Goal: Task Accomplishment & Management: Manage account settings

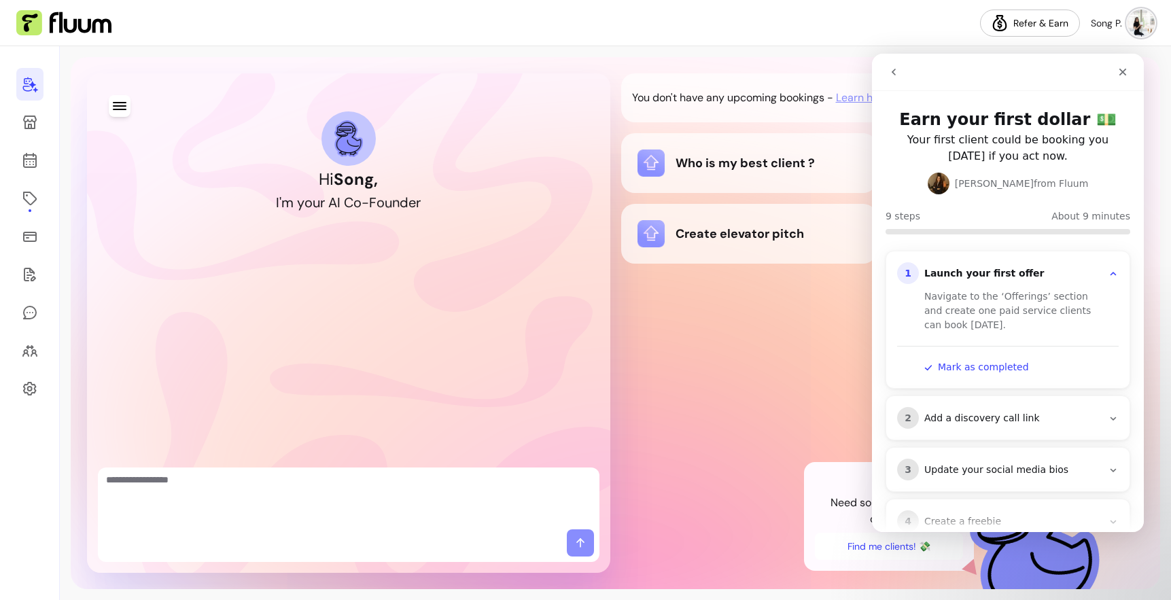
click at [316, 481] on textarea "Ask me anything..." at bounding box center [348, 498] width 485 height 51
click at [86, 20] on img at bounding box center [63, 23] width 95 height 26
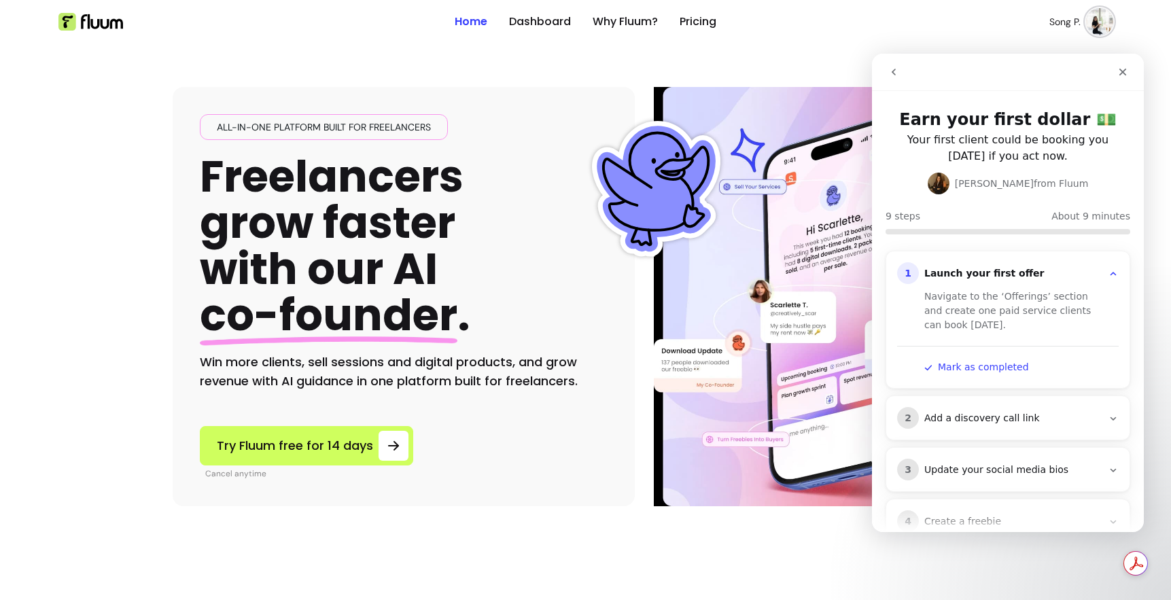
click at [1104, 27] on img at bounding box center [1099, 21] width 27 height 27
click at [1117, 68] on icon "Close" at bounding box center [1122, 72] width 11 height 11
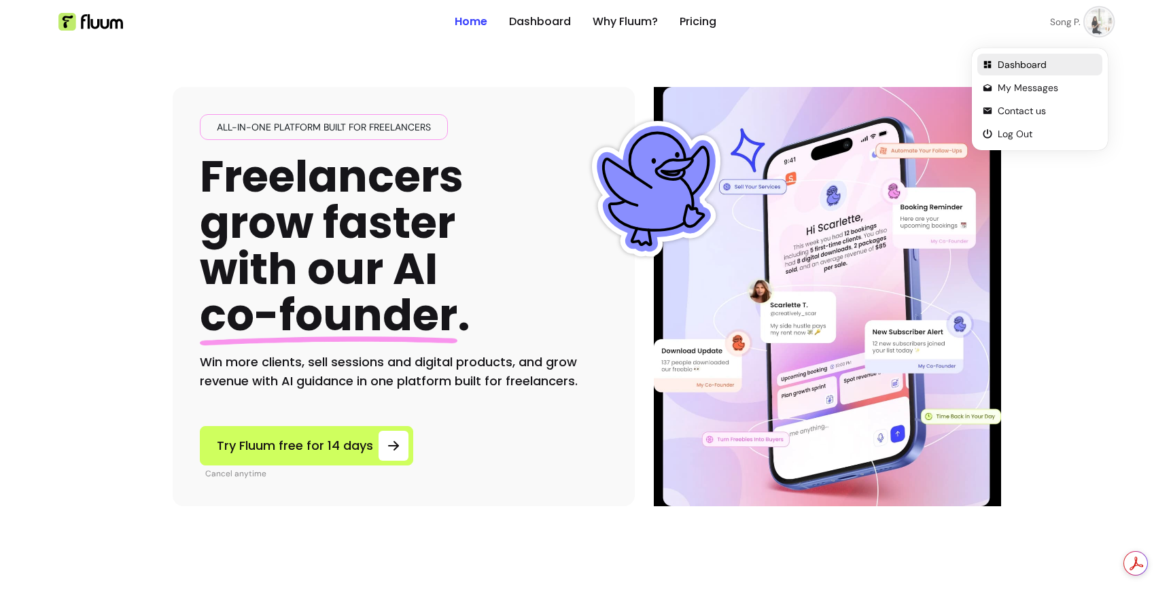
click at [1031, 69] on span "Dashboard" at bounding box center [1047, 65] width 99 height 14
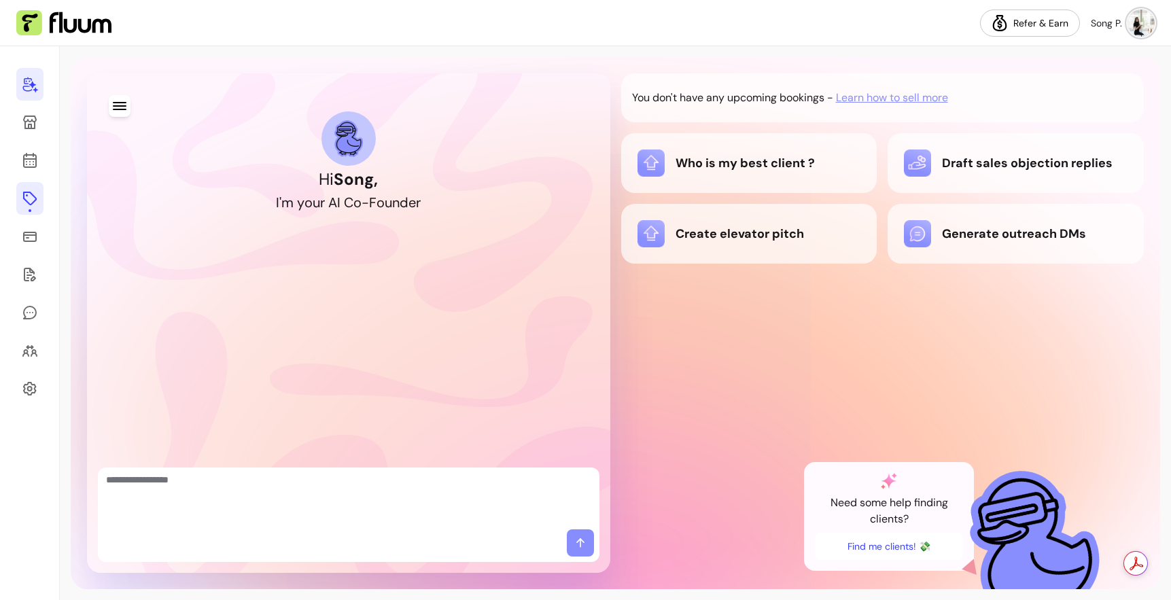
click at [36, 207] on icon at bounding box center [30, 198] width 16 height 16
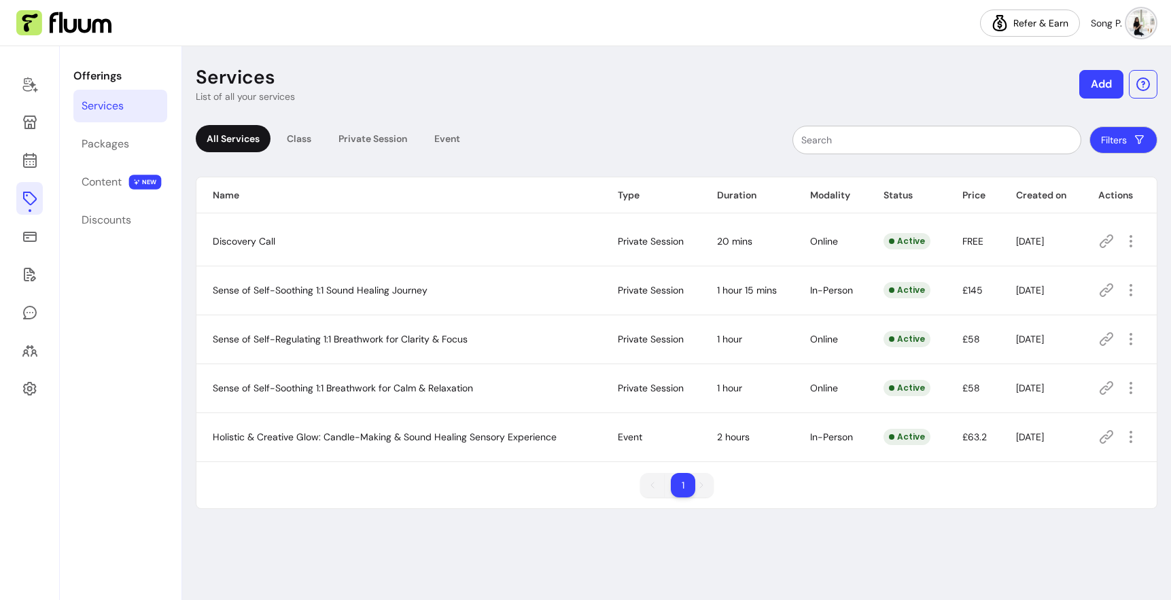
scroll to position [44, 0]
click at [1130, 445] on icon "button" at bounding box center [1131, 437] width 16 height 16
click at [1061, 353] on span "Amend" at bounding box center [1082, 360] width 99 height 14
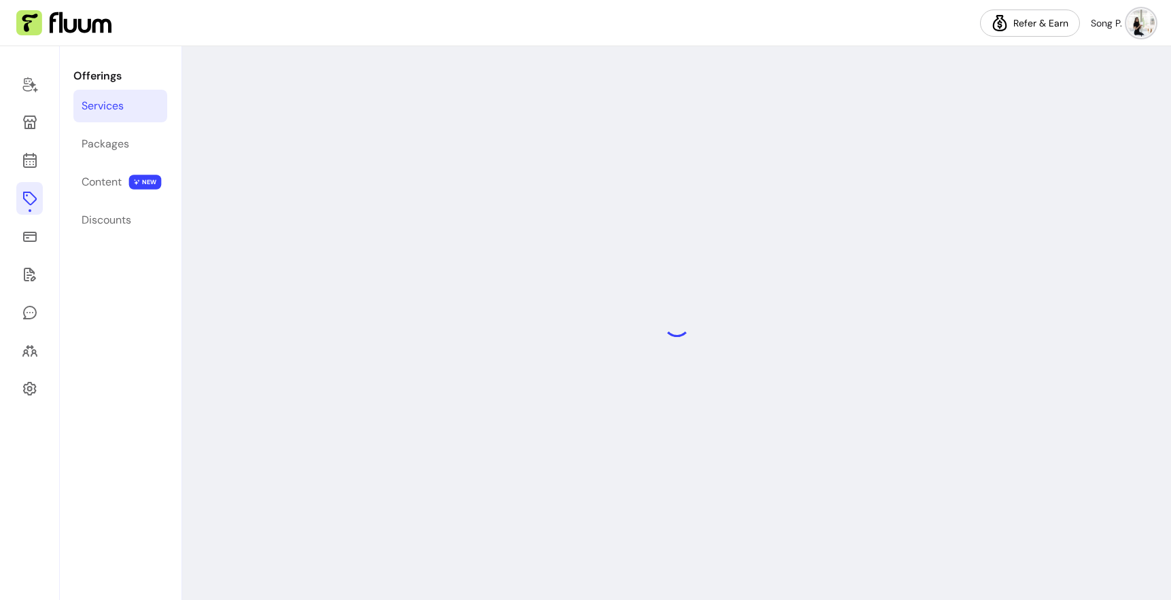
select select "**********"
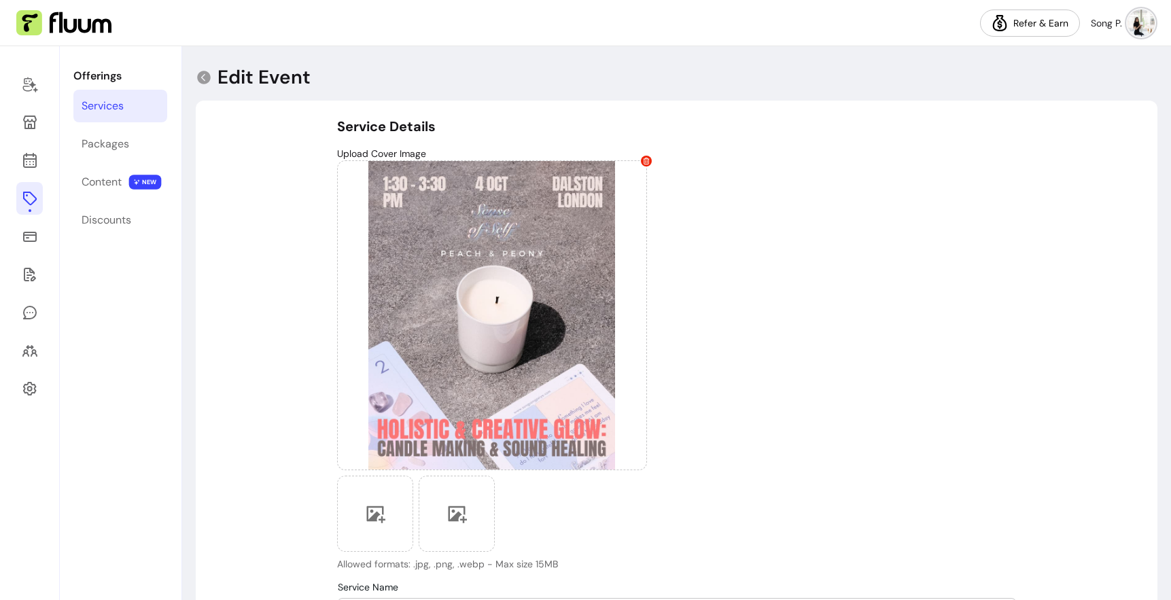
type input "**********"
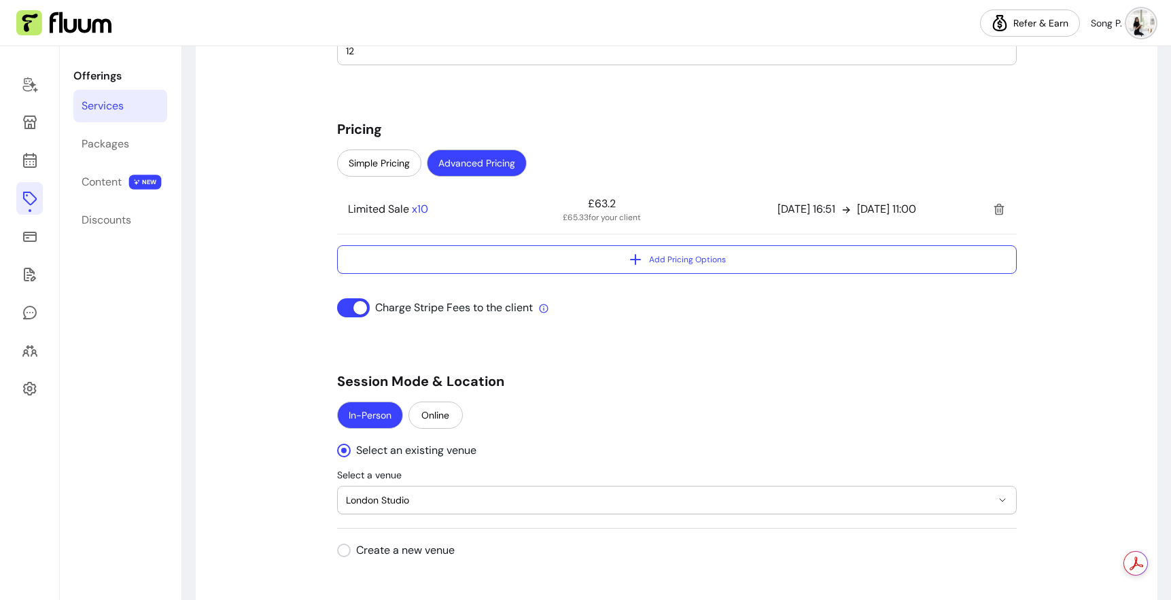
scroll to position [1225, 0]
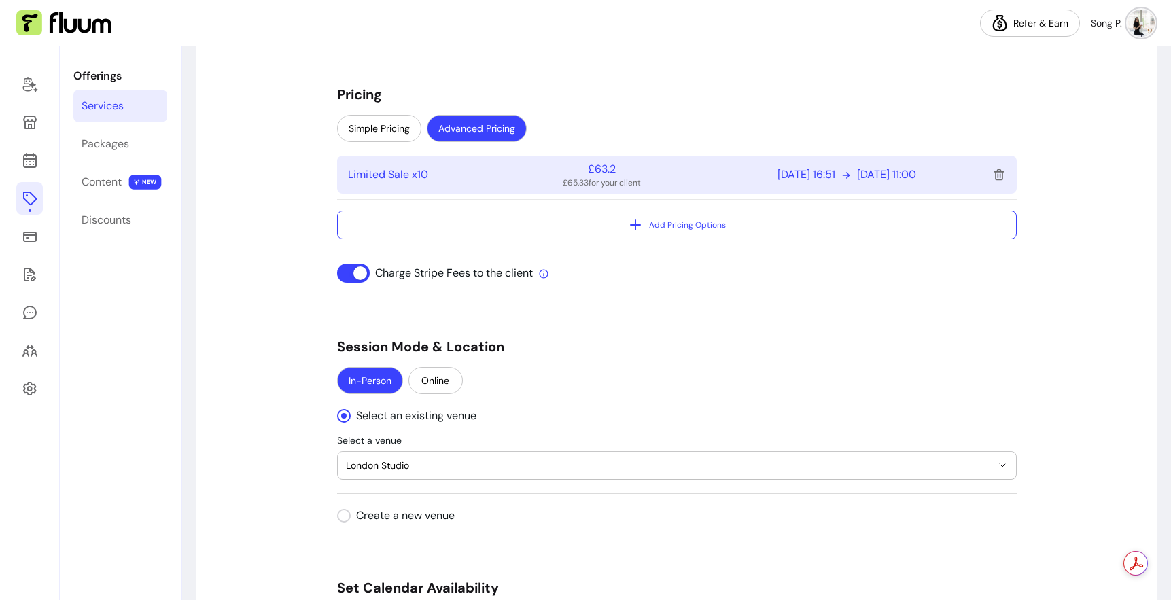
click at [666, 194] on div "Limited Sale x 10 £63.2 £65.33 for your client [DATE] 16:51 [DATE] 11:00" at bounding box center [677, 175] width 680 height 38
select select "***"
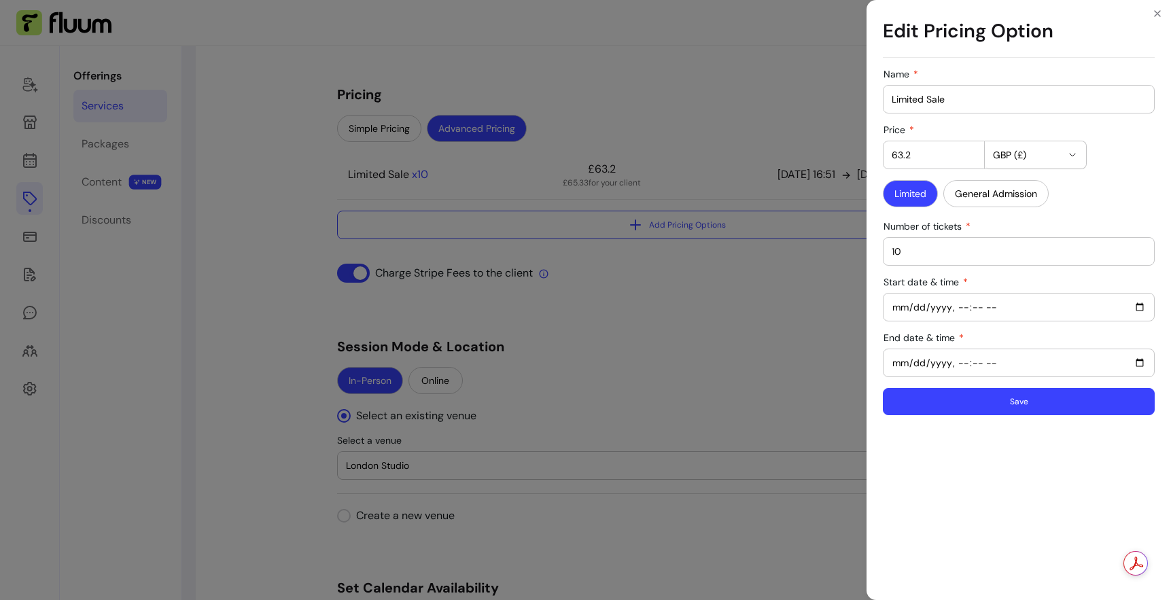
drag, startPoint x: 842, startPoint y: 181, endPoint x: 755, endPoint y: 180, distance: 87.0
click at [755, 180] on div "Edit Pricing Option Name Limited Sale Price 63.2 GBP (£) Limited General Admiss…" at bounding box center [585, 300] width 1171 height 600
type input "49"
drag, startPoint x: 867, startPoint y: 298, endPoint x: 739, endPoint y: 298, distance: 128.4
click at [739, 298] on div "Edit Pricing Option Name Limited Sale Price 49 GBP (£) Limited General Admissio…" at bounding box center [585, 300] width 1171 height 600
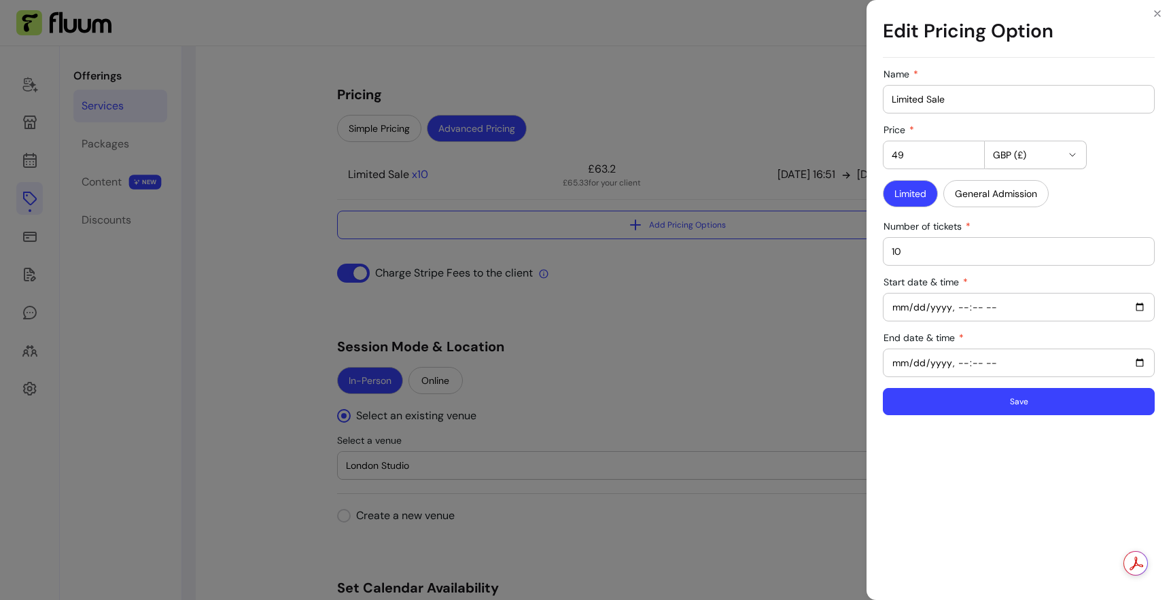
type input "5"
click at [977, 415] on button "Save" at bounding box center [1019, 401] width 272 height 27
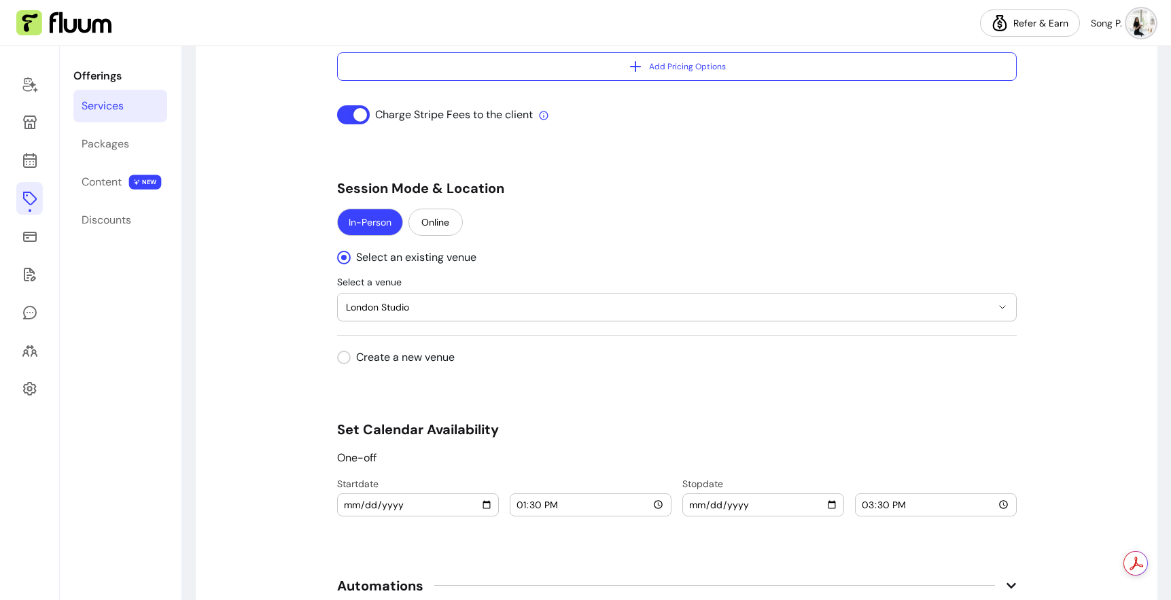
scroll to position [1386, 0]
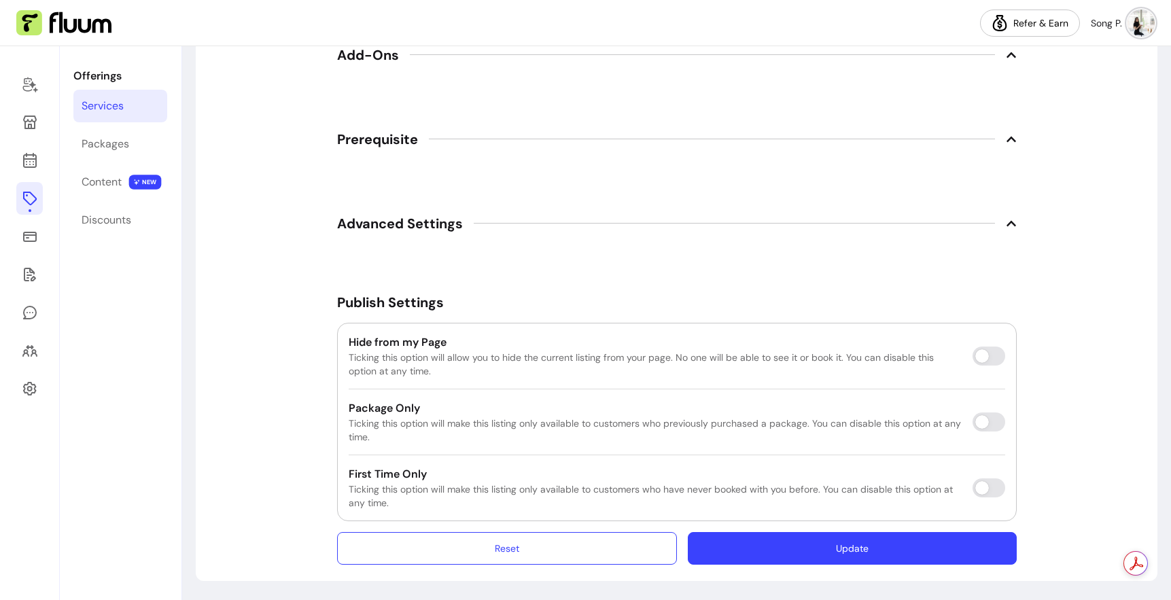
click at [835, 532] on button "Update" at bounding box center [852, 548] width 328 height 33
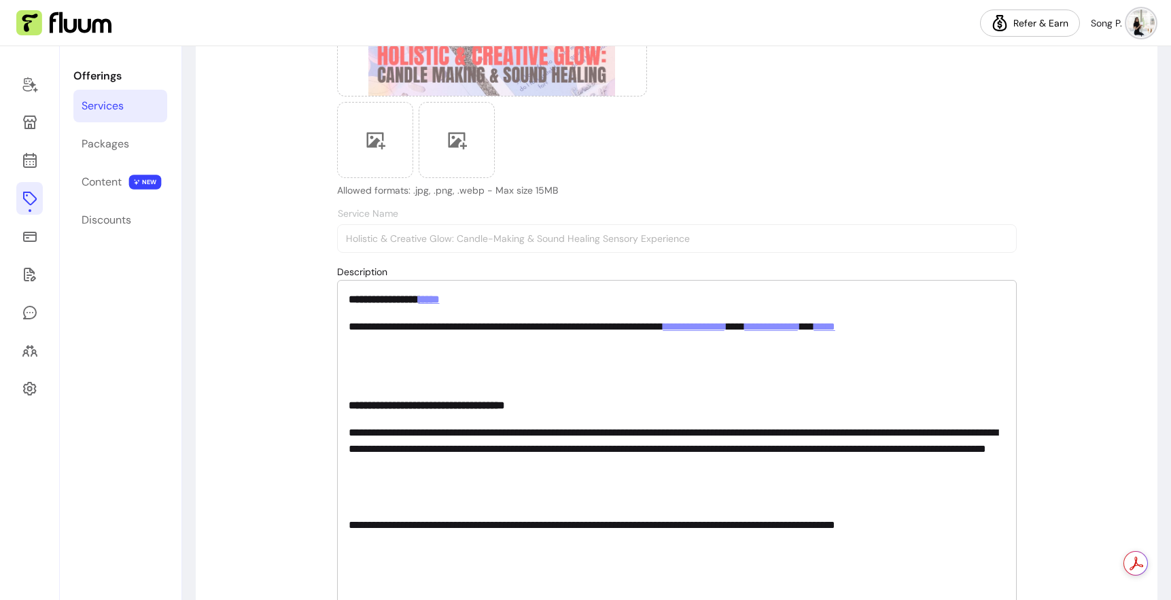
scroll to position [0, 0]
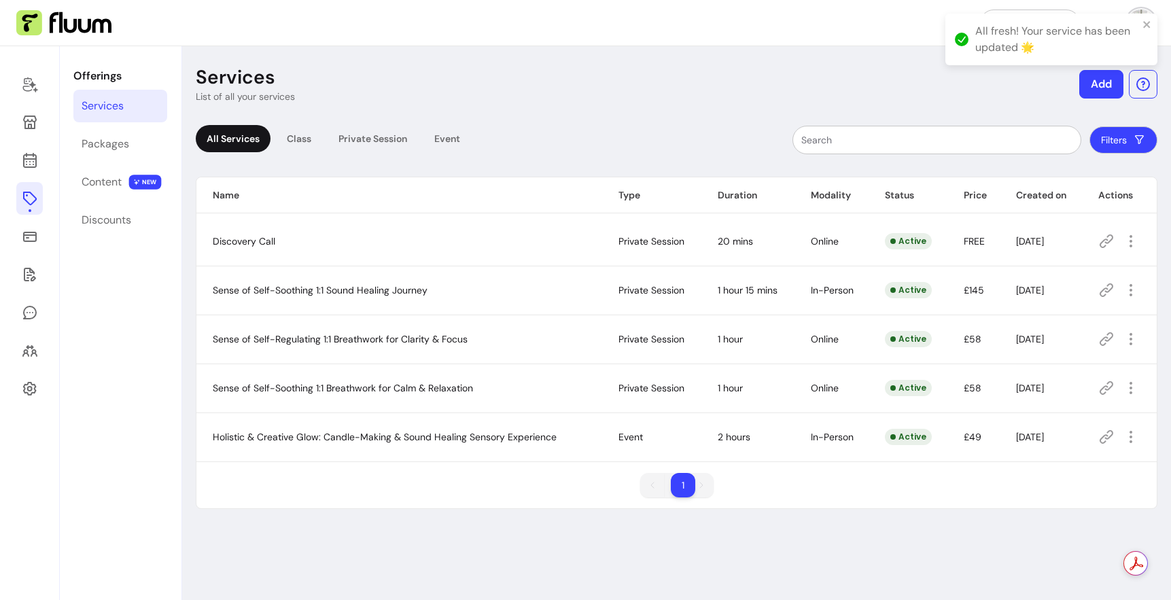
click at [343, 443] on span "Holistic & Creative Glow: Candle-Making & Sound Healing Sensory Experience" at bounding box center [385, 437] width 344 height 12
click at [35, 130] on icon at bounding box center [30, 122] width 16 height 16
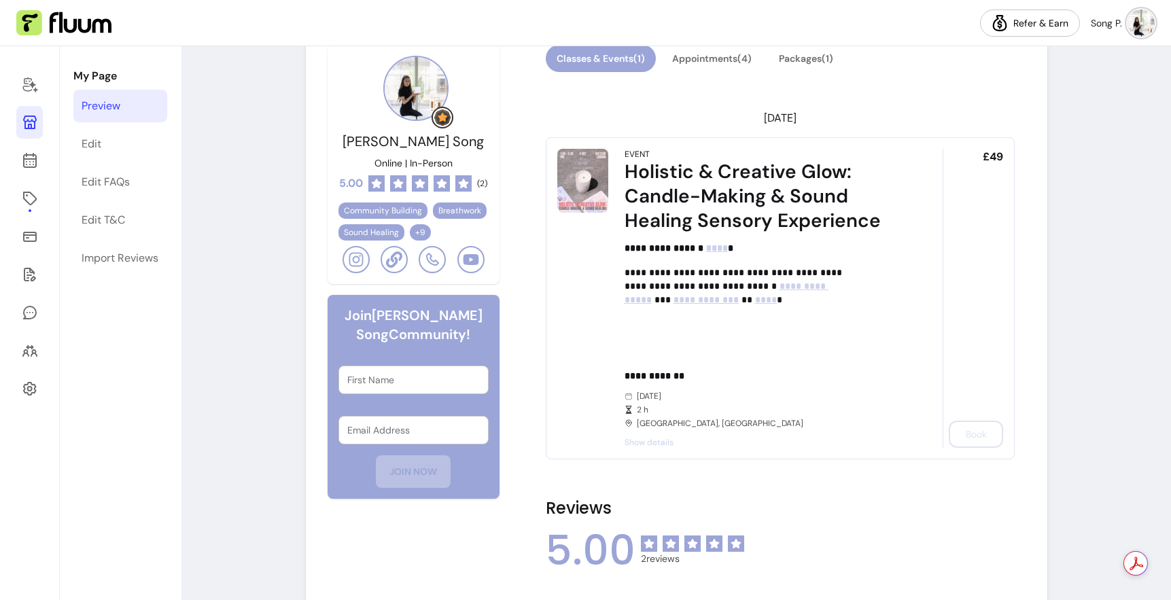
scroll to position [444, 0]
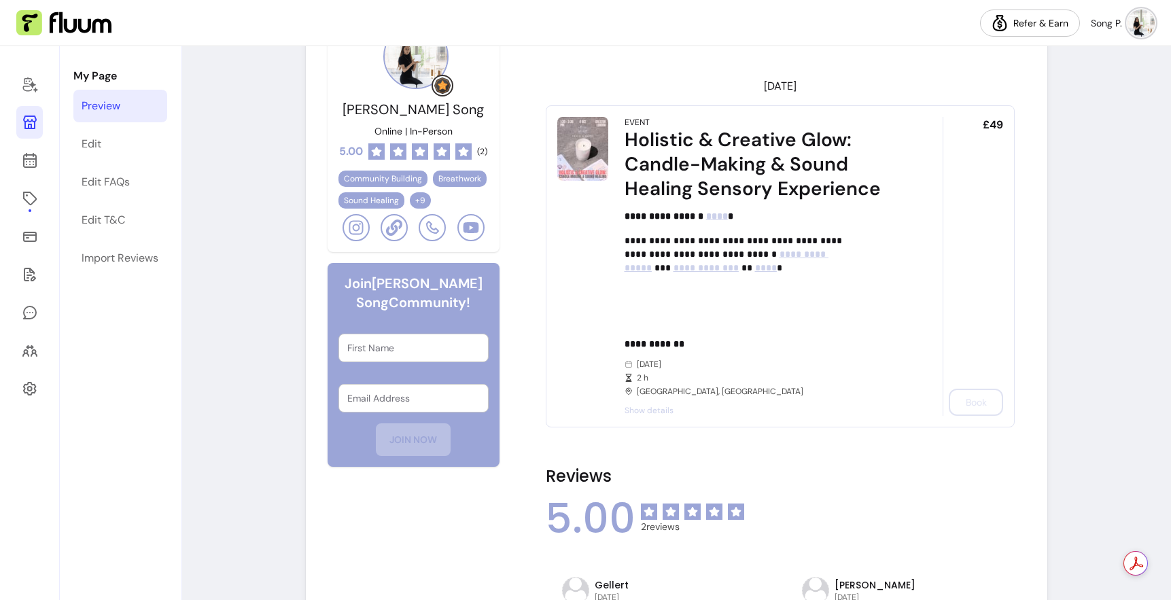
click at [964, 416] on div "£49 Book" at bounding box center [973, 266] width 60 height 299
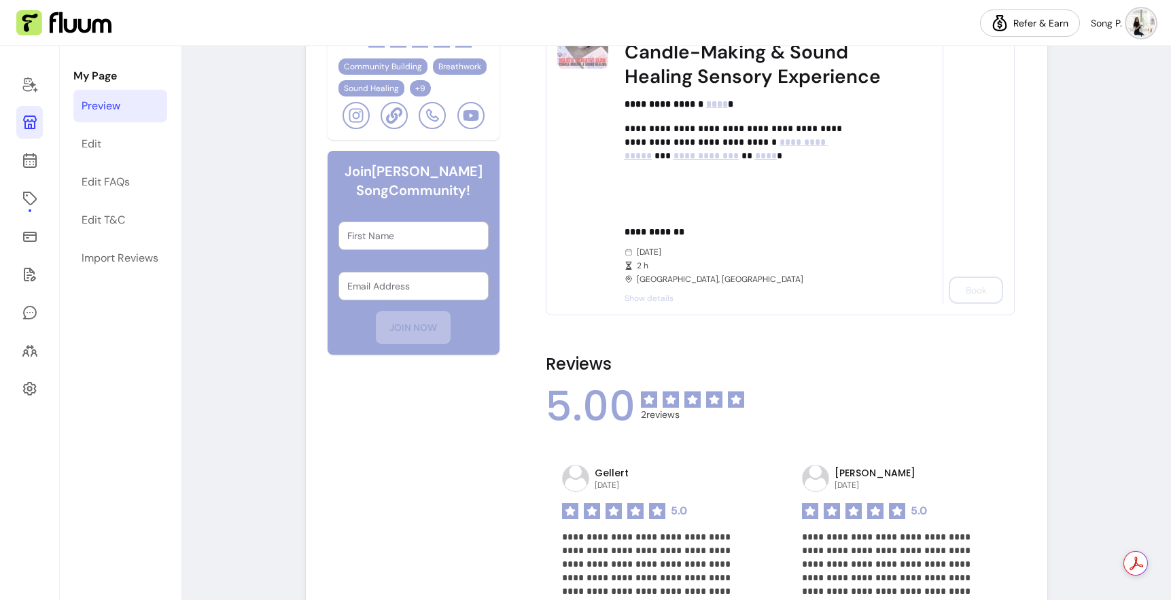
click at [949, 304] on div "£49 Book" at bounding box center [973, 154] width 60 height 299
click at [966, 304] on div "£49 Book" at bounding box center [973, 154] width 60 height 299
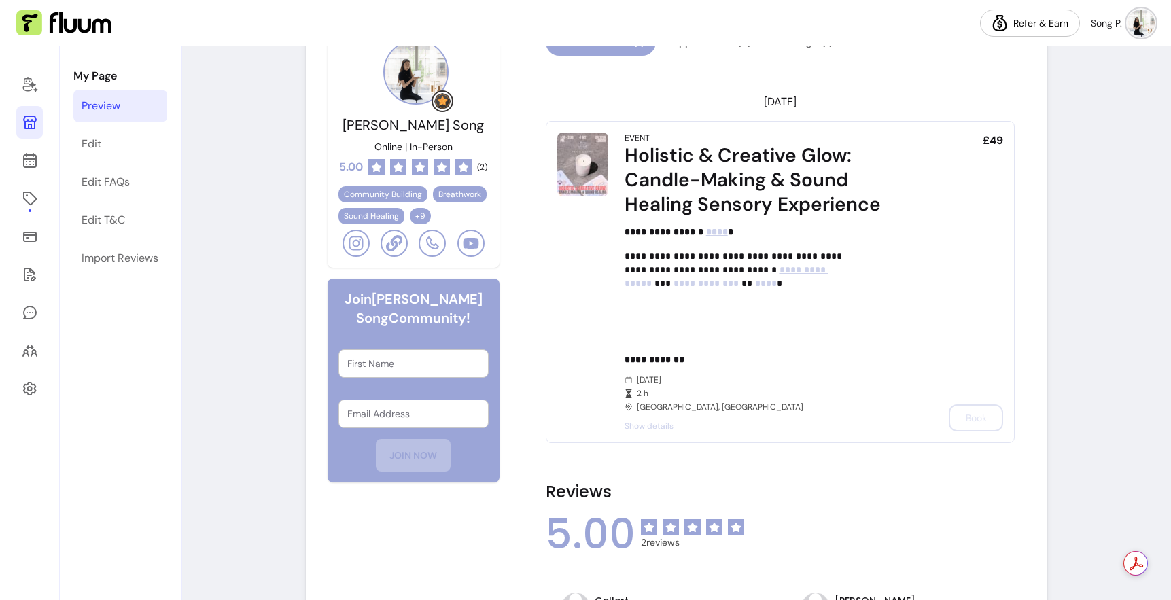
scroll to position [0, 0]
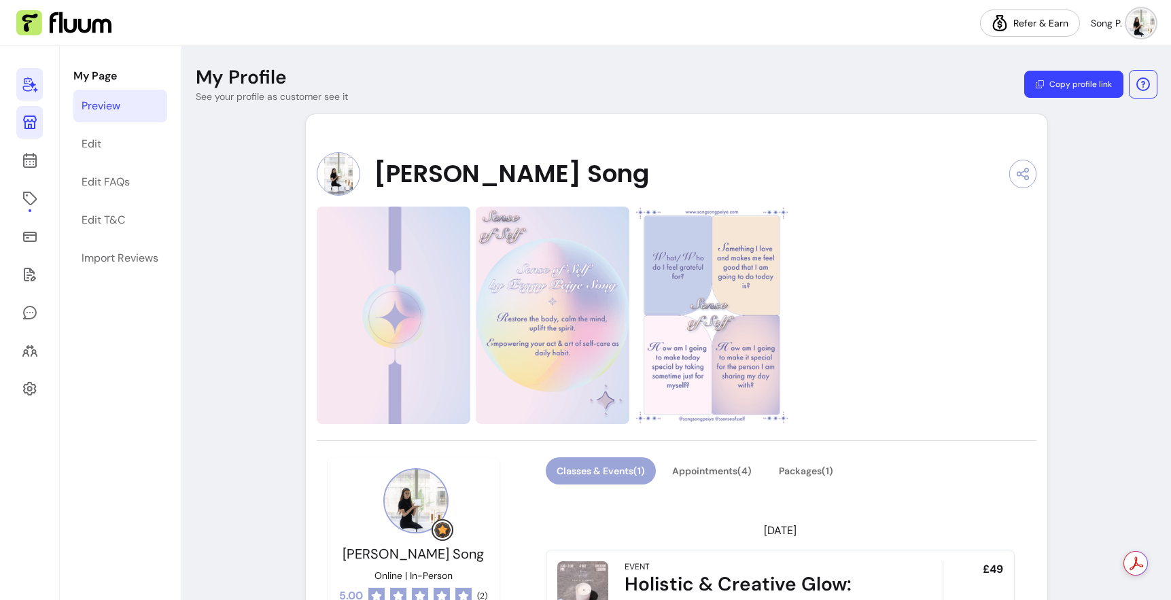
click at [35, 92] on icon at bounding box center [30, 84] width 16 height 16
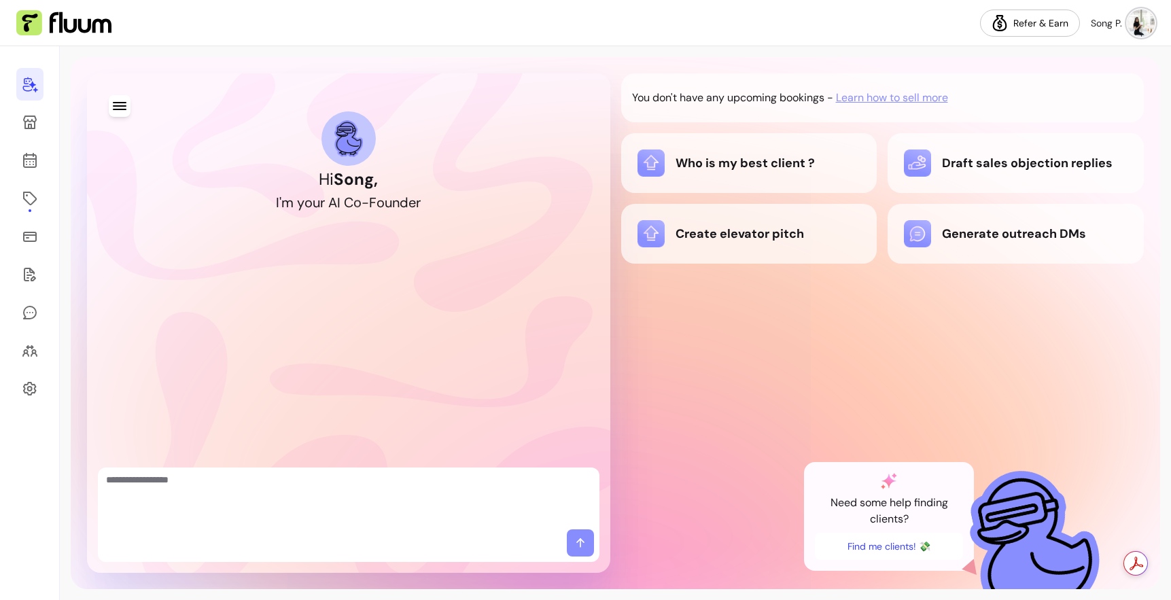
click at [332, 473] on textarea "Ask me anything..." at bounding box center [348, 498] width 485 height 51
paste textarea "**********"
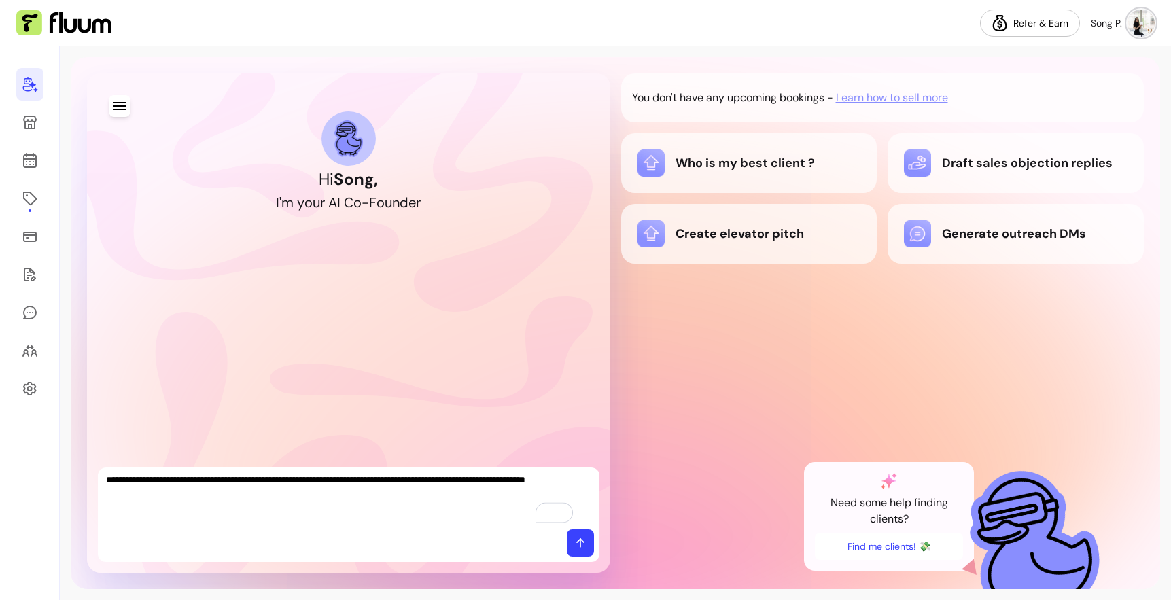
click at [258, 473] on textarea "**********" at bounding box center [348, 498] width 485 height 51
type textarea "**********"
click at [486, 478] on textarea "**********" at bounding box center [348, 498] width 485 height 51
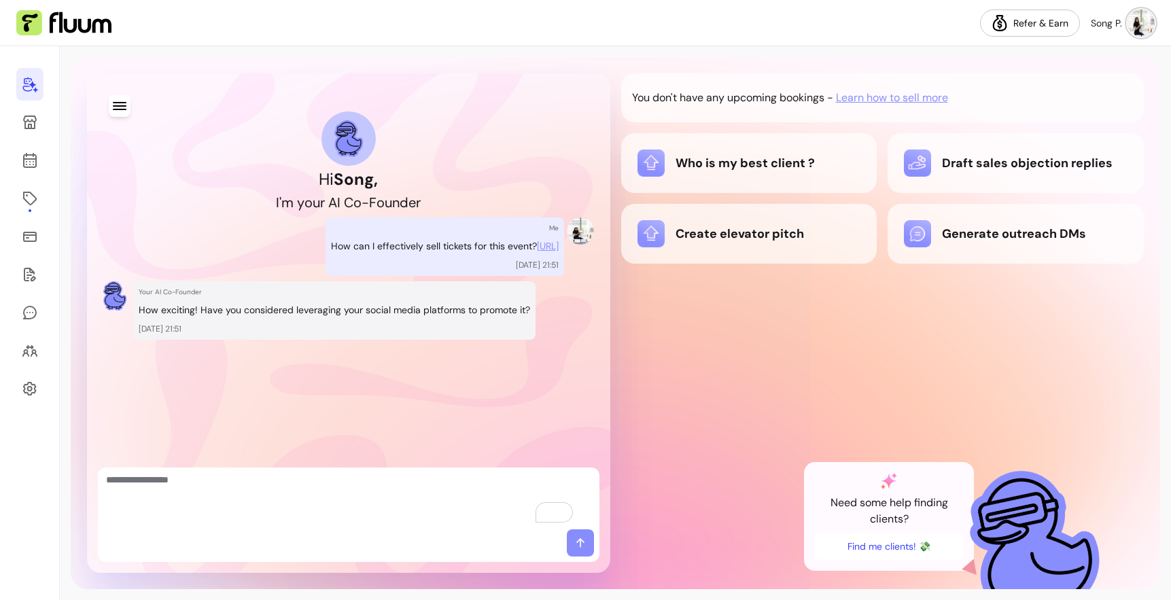
scroll to position [80, 0]
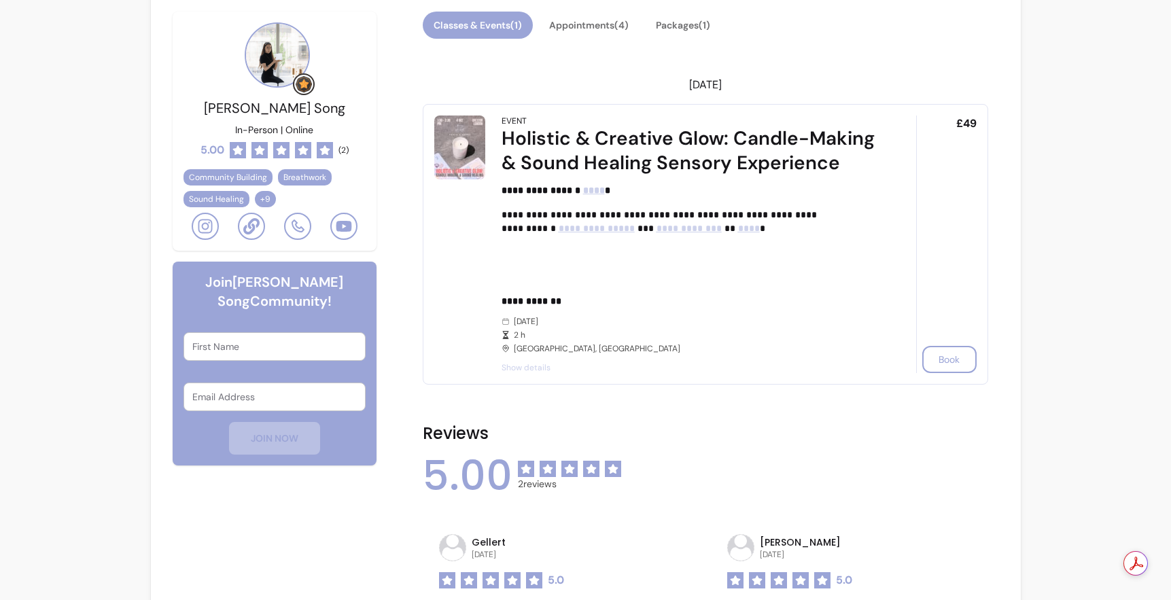
scroll to position [328, 0]
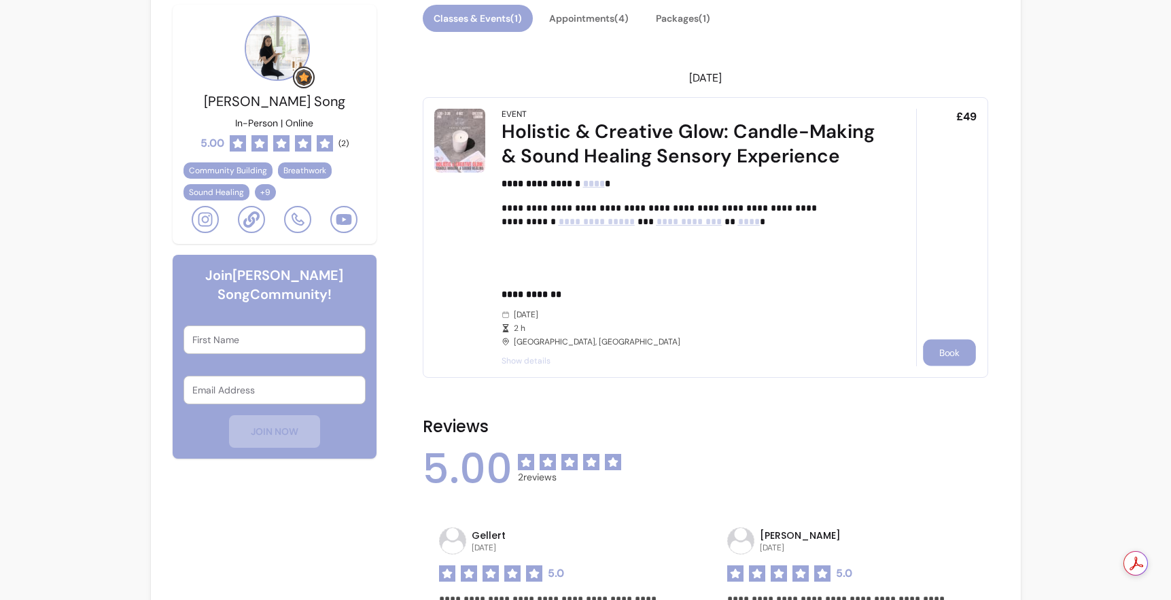
click at [931, 366] on button "Book" at bounding box center [949, 353] width 53 height 27
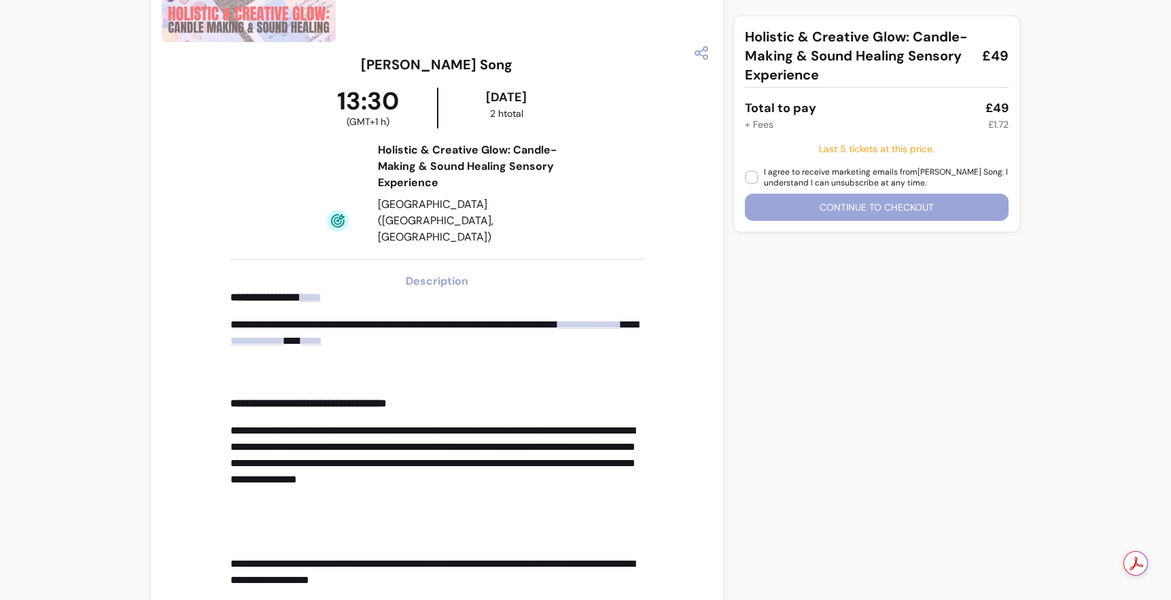
scroll to position [206, 0]
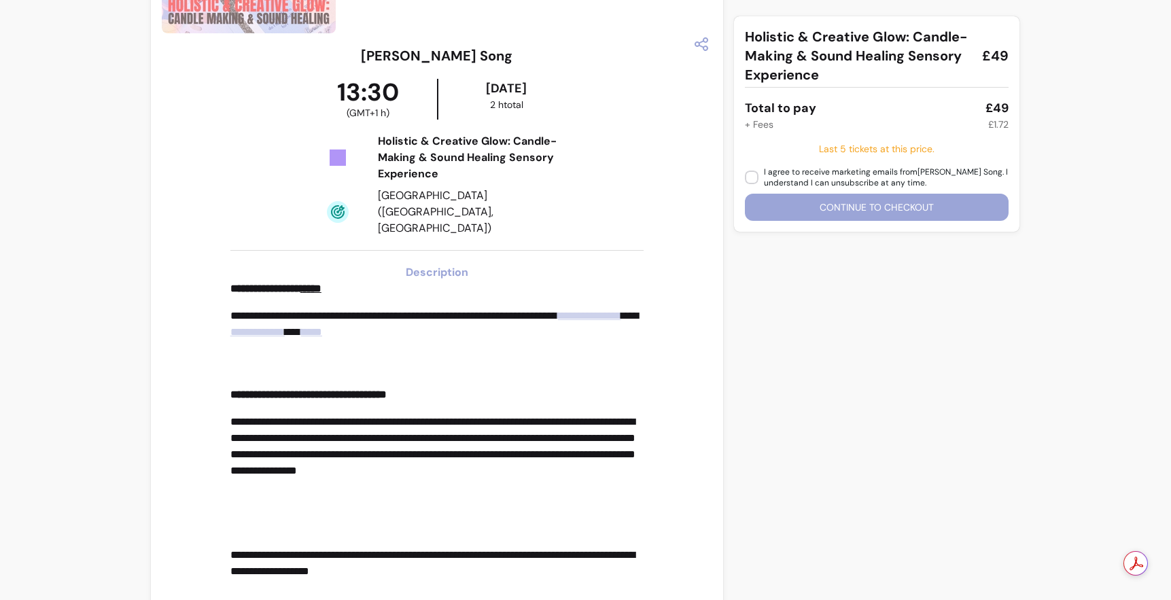
click at [321, 294] on strong "****" at bounding box center [310, 288] width 21 height 10
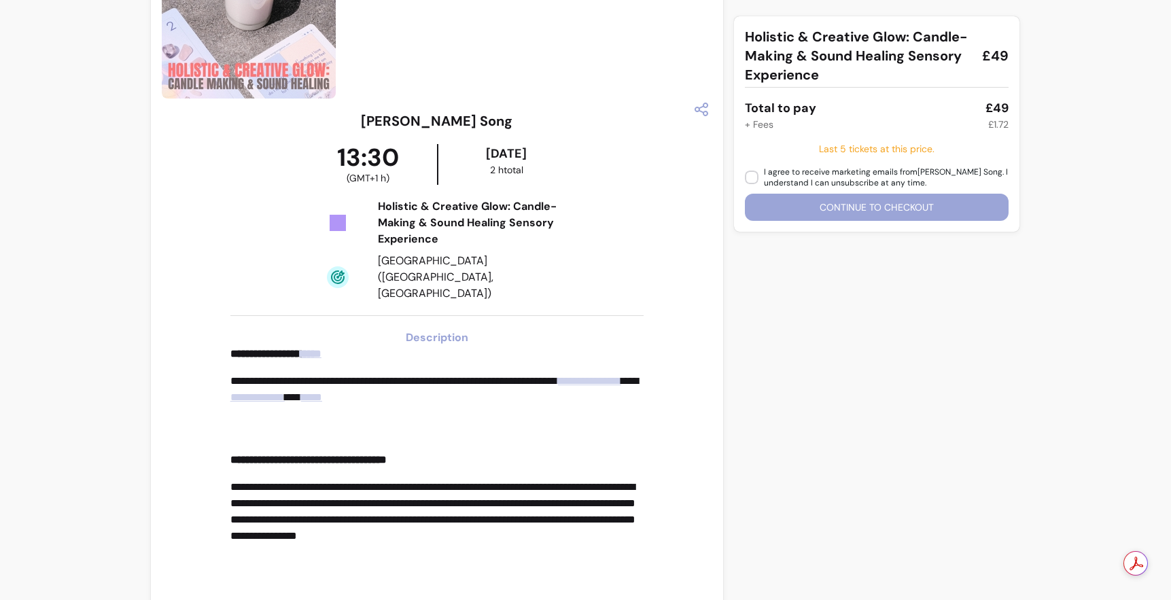
scroll to position [0, 0]
